Goal: Task Accomplishment & Management: Use online tool/utility

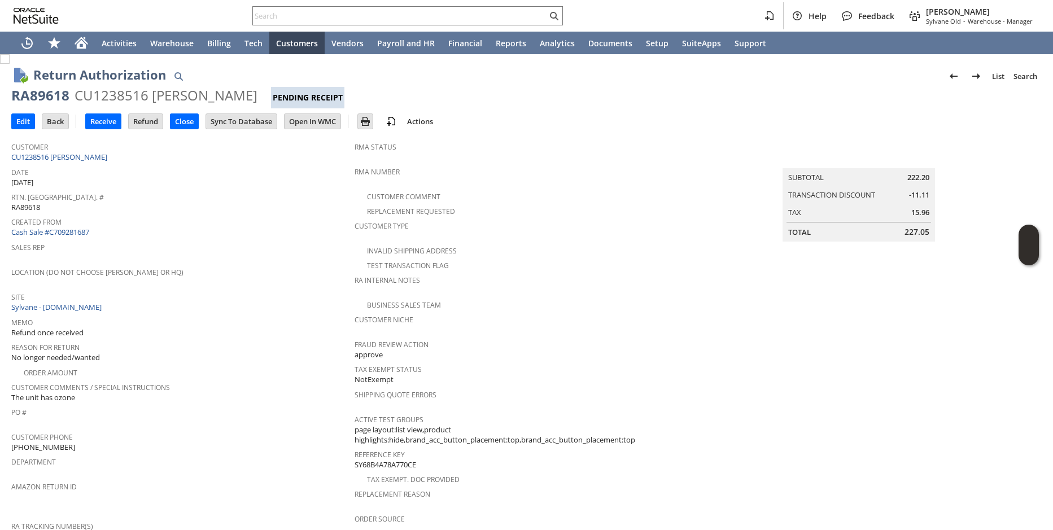
drag, startPoint x: 325, startPoint y: 243, endPoint x: 322, endPoint y: 213, distance: 29.6
click at [328, 245] on span "Sales Rep" at bounding box center [180, 245] width 338 height 13
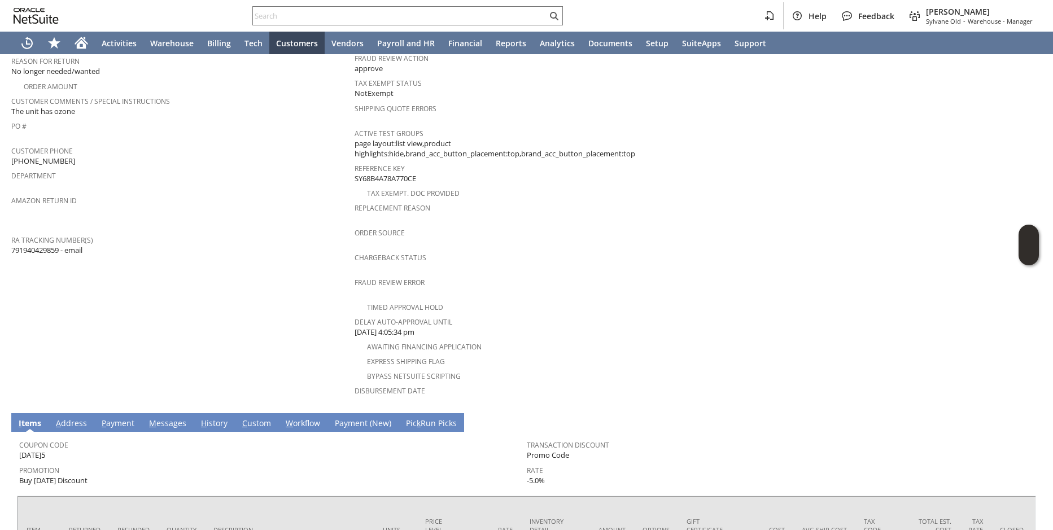
scroll to position [298, 0]
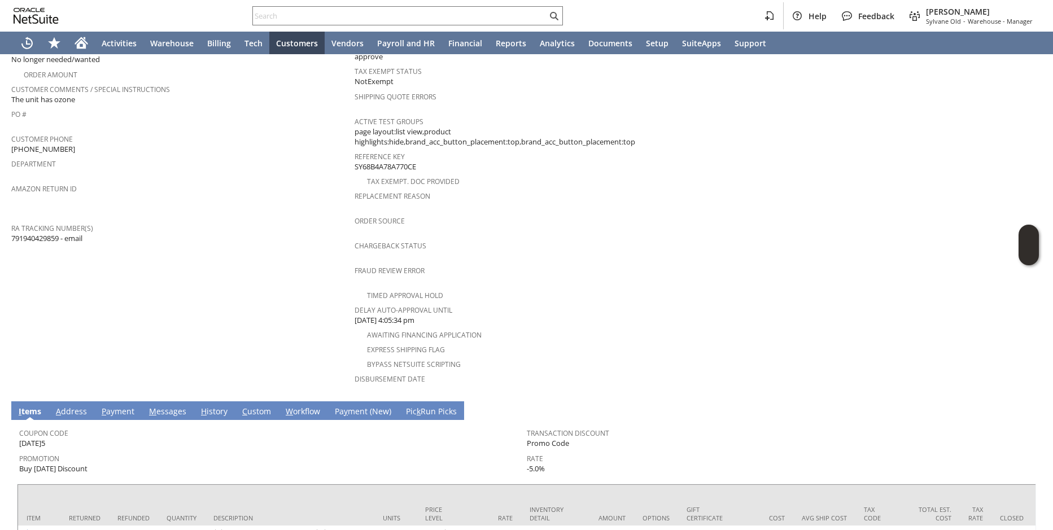
click at [64, 95] on span "The unit has ozone" at bounding box center [43, 99] width 64 height 11
click at [69, 94] on span "The unit has ozone" at bounding box center [43, 99] width 64 height 11
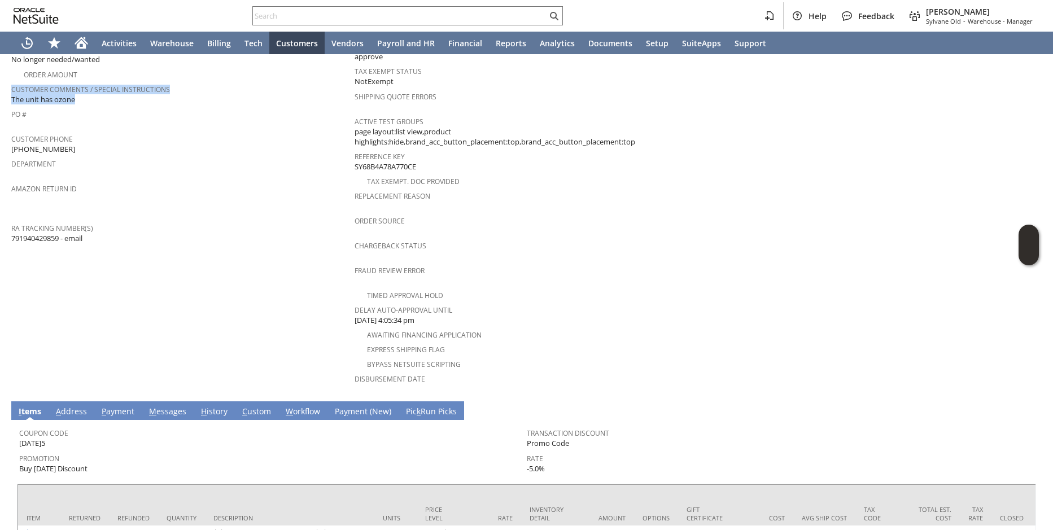
copy div "Customer Comments / Special Instructions The unit has ozone"
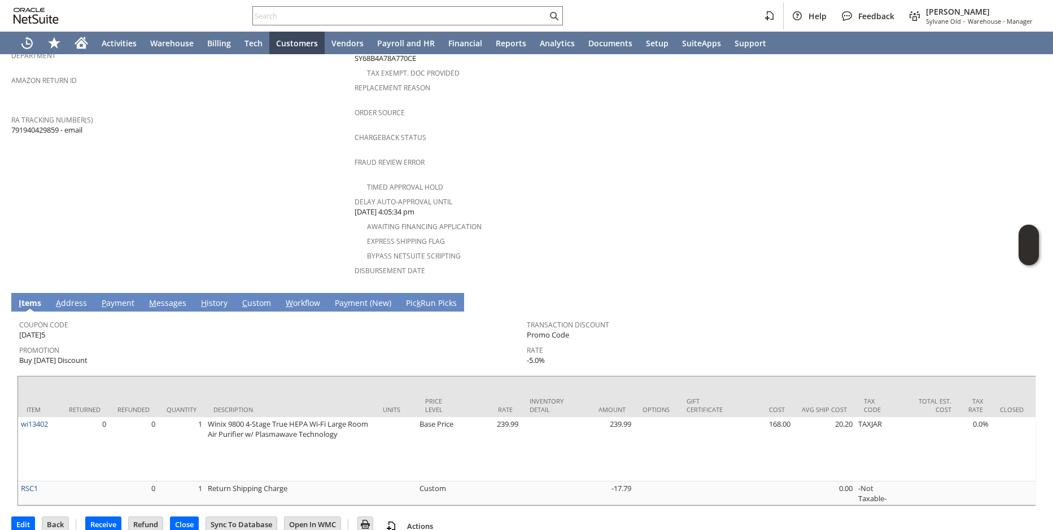
click at [296, 180] on td "Customer CU1238516 Martin Cawley Date 9/15/2025 Rtn. Auth. # RA89618 Created Fr…" at bounding box center [182, 9] width 343 height 558
click at [99, 517] on input "Receive" at bounding box center [103, 524] width 35 height 15
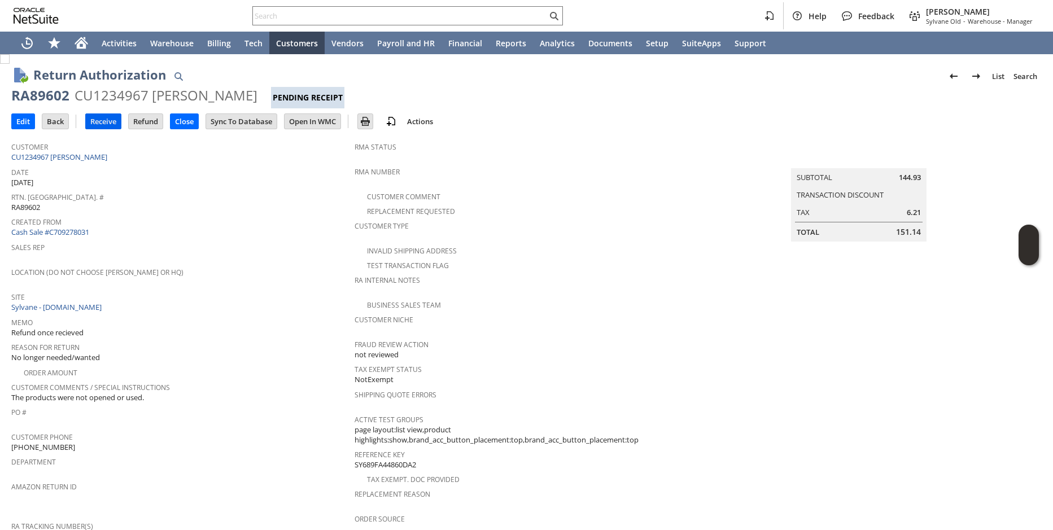
click at [112, 124] on input "Receive" at bounding box center [103, 121] width 35 height 15
click at [290, 289] on span "Site" at bounding box center [180, 295] width 338 height 13
click at [105, 120] on input "Receive" at bounding box center [103, 121] width 35 height 15
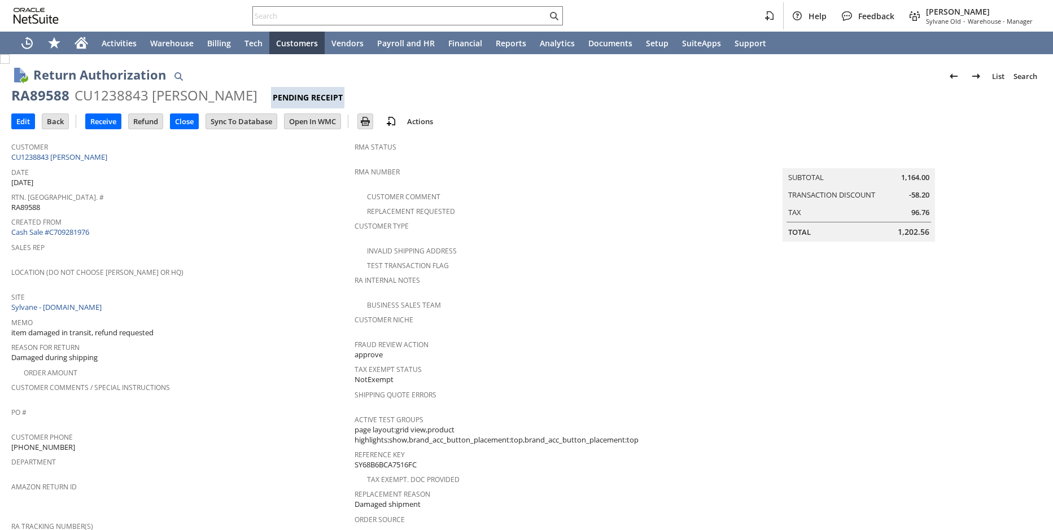
click at [260, 266] on span "Location (Do Not Choose [PERSON_NAME] or HQ)" at bounding box center [180, 270] width 338 height 13
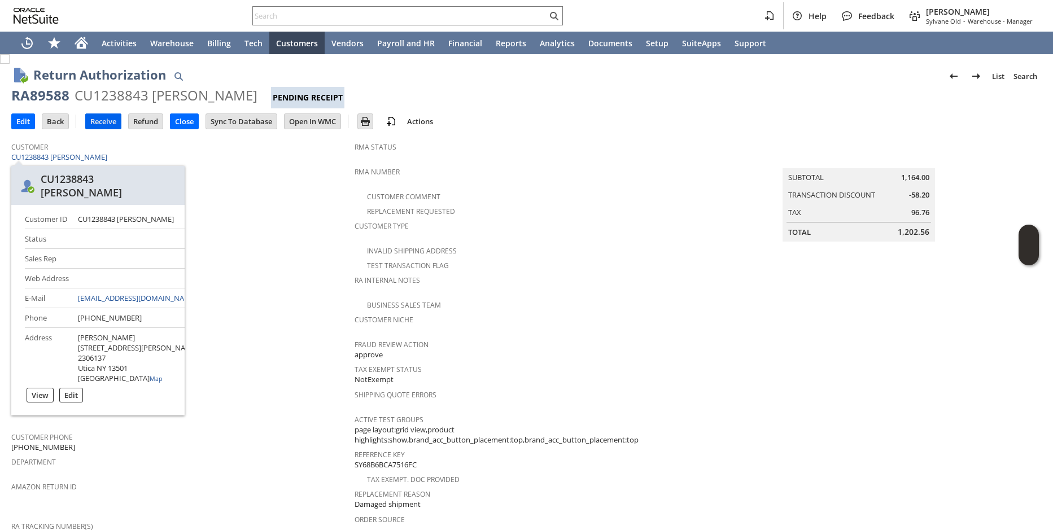
click at [107, 129] on td "Receive" at bounding box center [103, 121] width 36 height 16
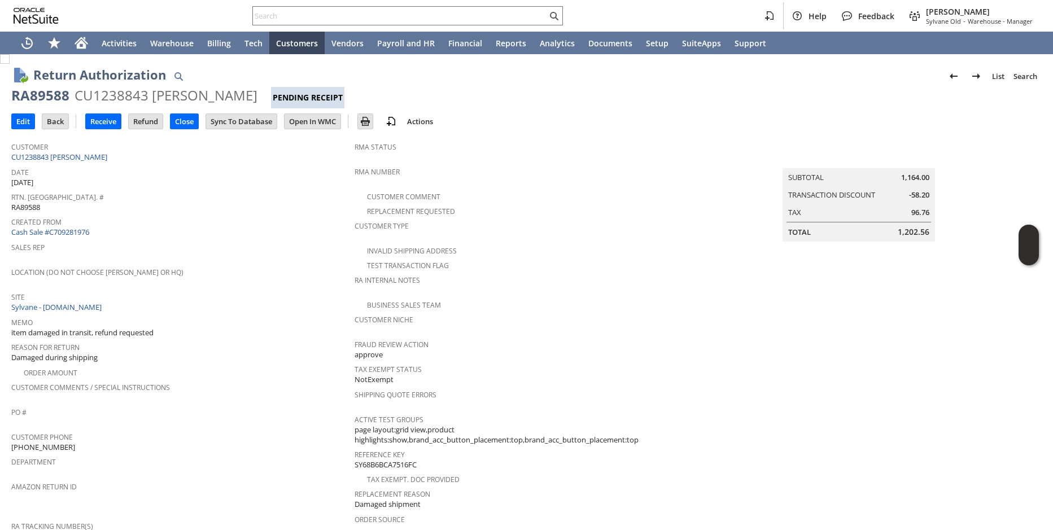
click at [145, 192] on span "Rtn. [GEOGRAPHIC_DATA]. #" at bounding box center [180, 195] width 338 height 13
click at [109, 123] on input "Receive" at bounding box center [103, 121] width 35 height 15
